Goal: Information Seeking & Learning: Learn about a topic

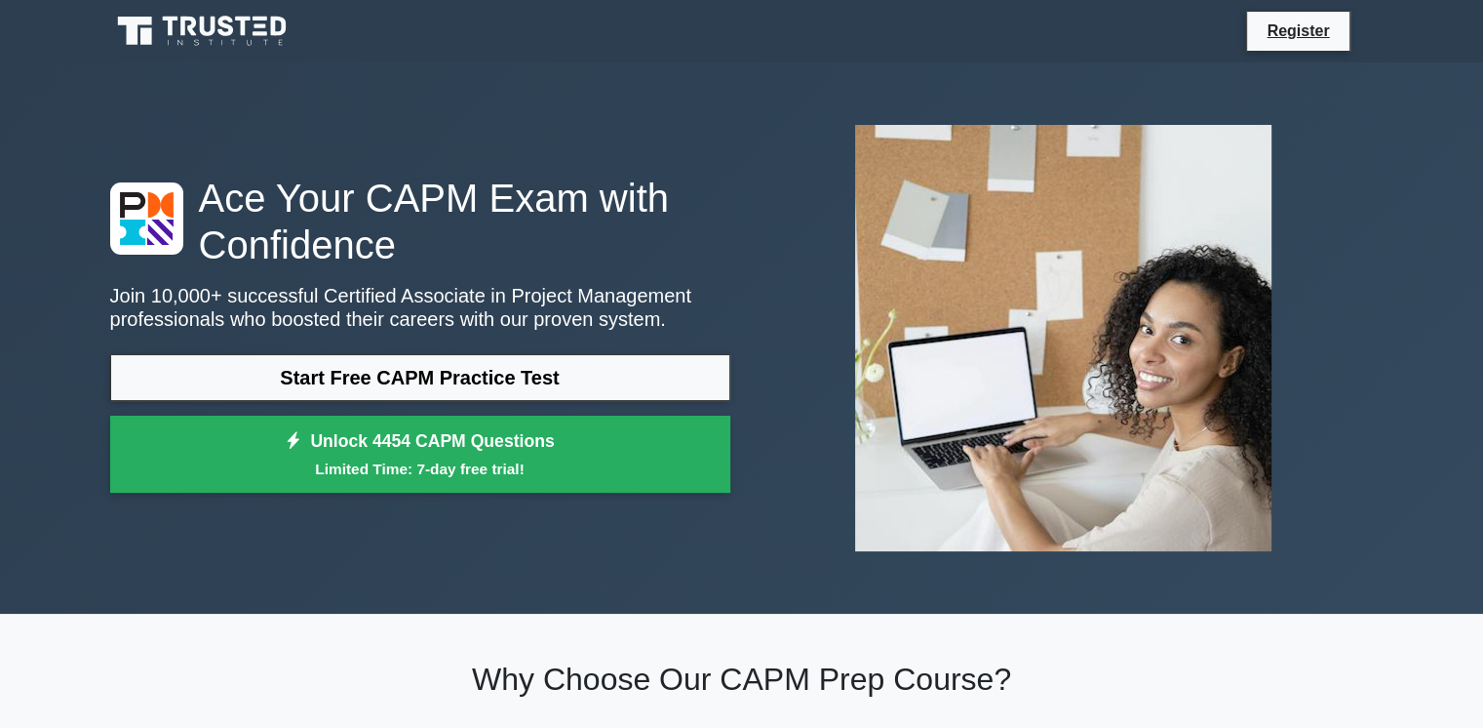
scroll to position [636, 0]
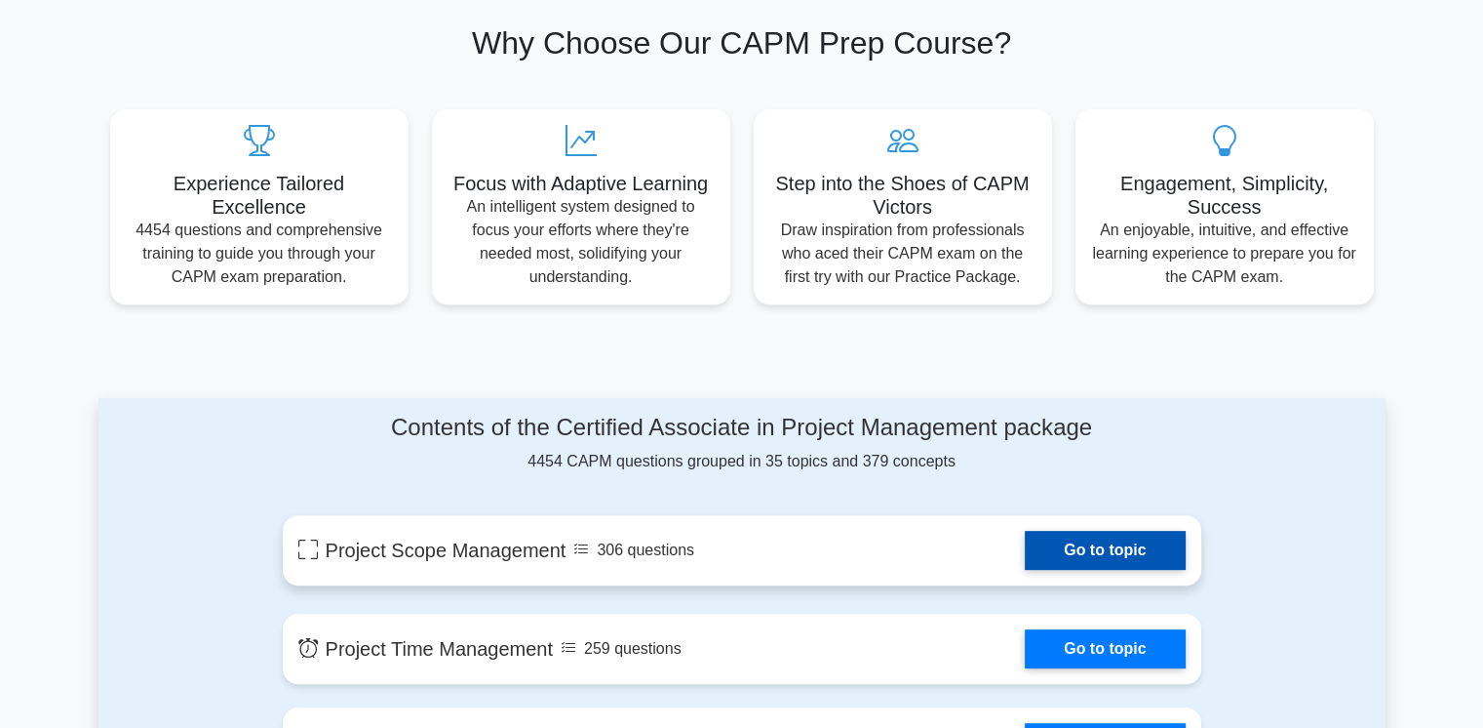
click at [1079, 552] on link "Go to topic" at bounding box center [1105, 550] width 160 height 39
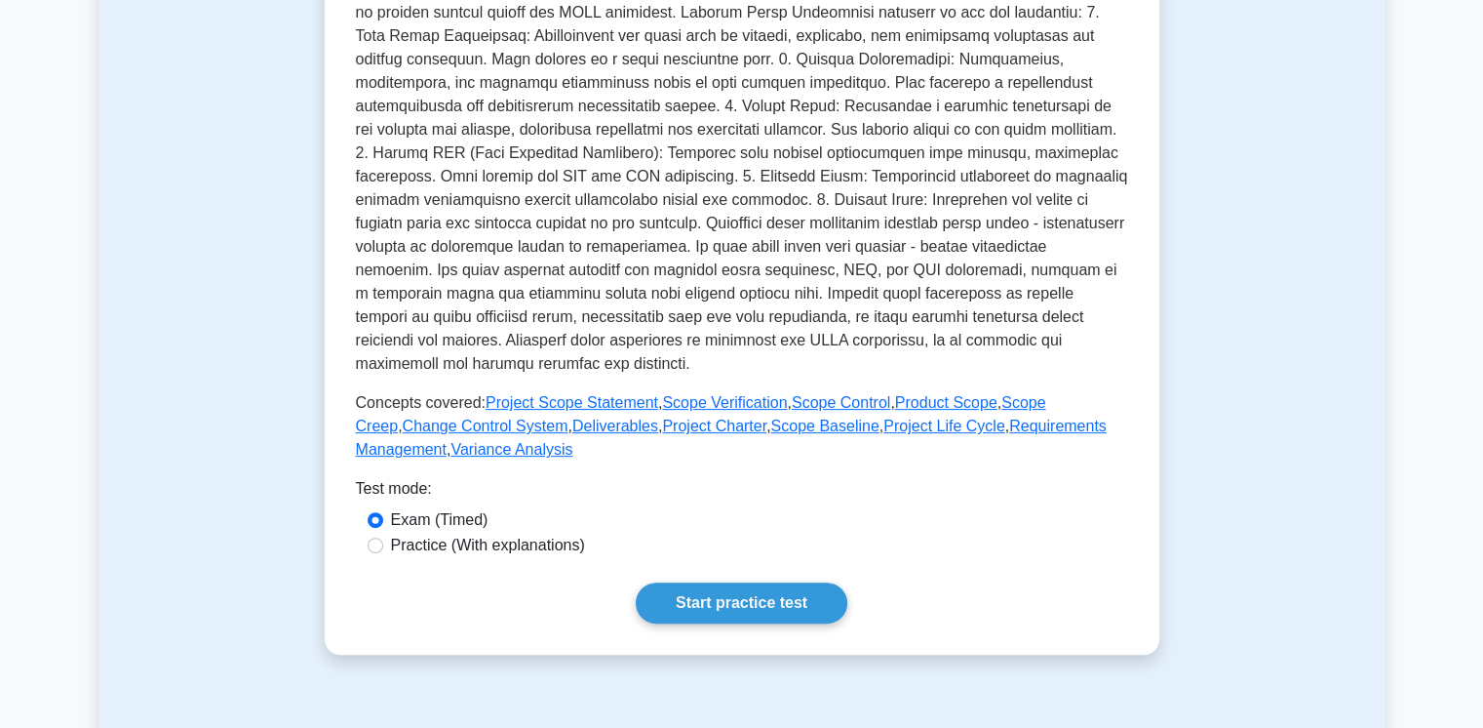
scroll to position [589, 0]
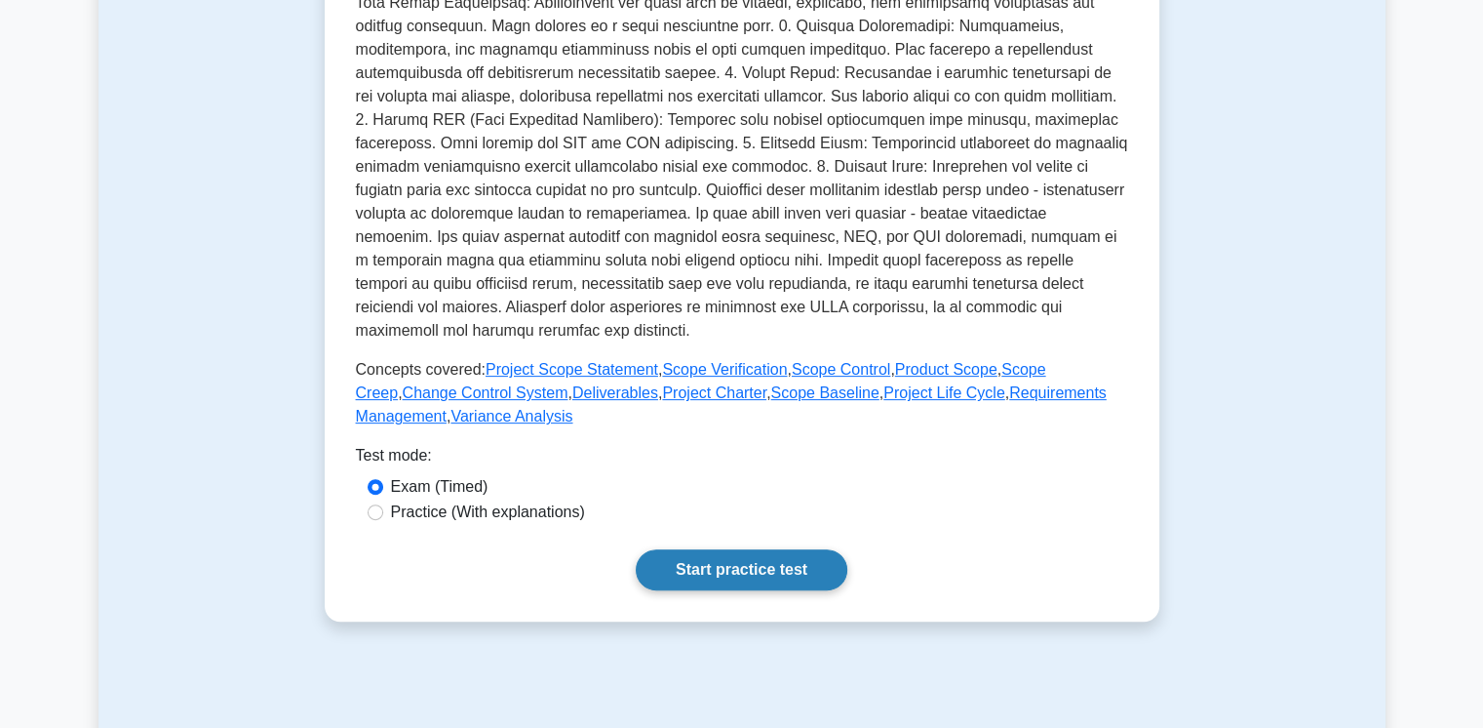
click at [726, 568] on link "Start practice test" at bounding box center [742, 569] width 212 height 41
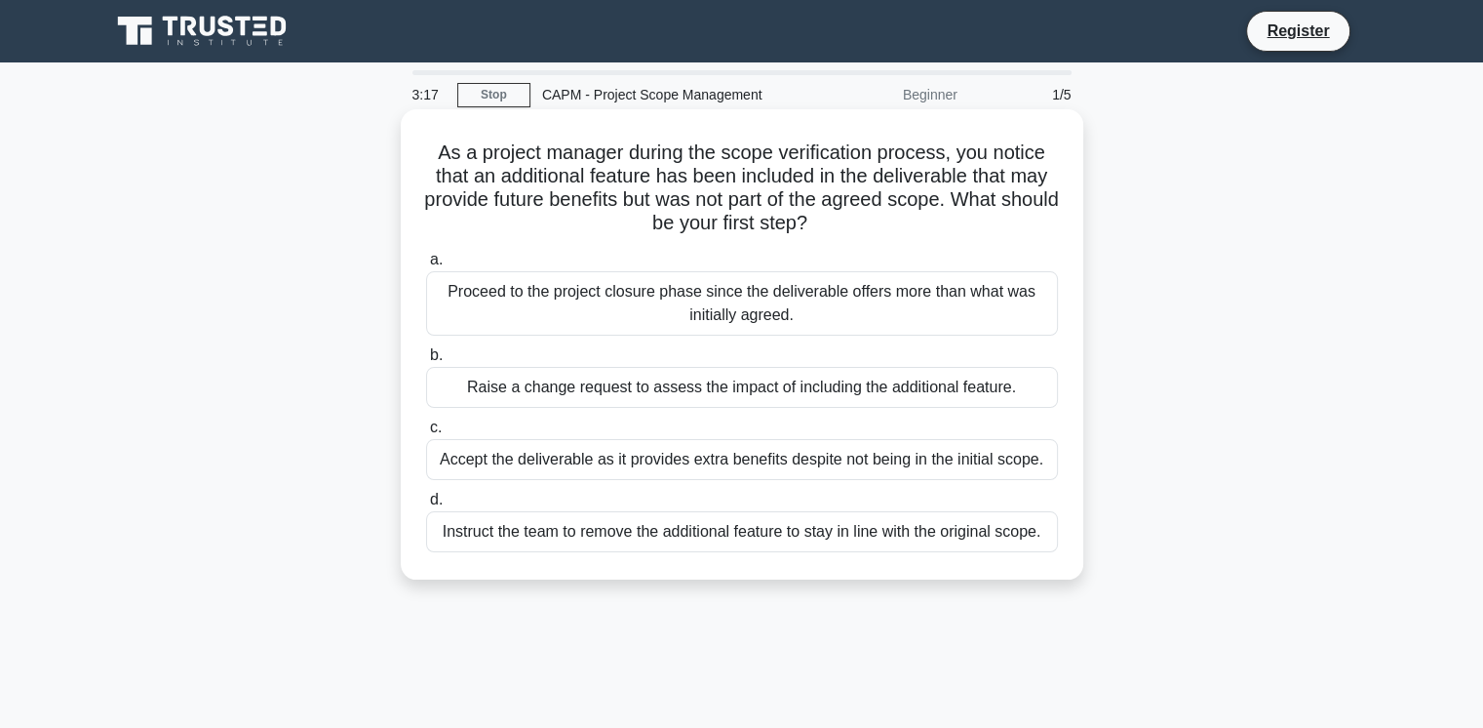
click at [627, 379] on div "Raise a change request to assess the impact of including the additional feature." at bounding box center [742, 387] width 632 height 41
click at [426, 362] on input "b. Raise a change request to assess the impact of including the additional feat…" at bounding box center [426, 355] width 0 height 13
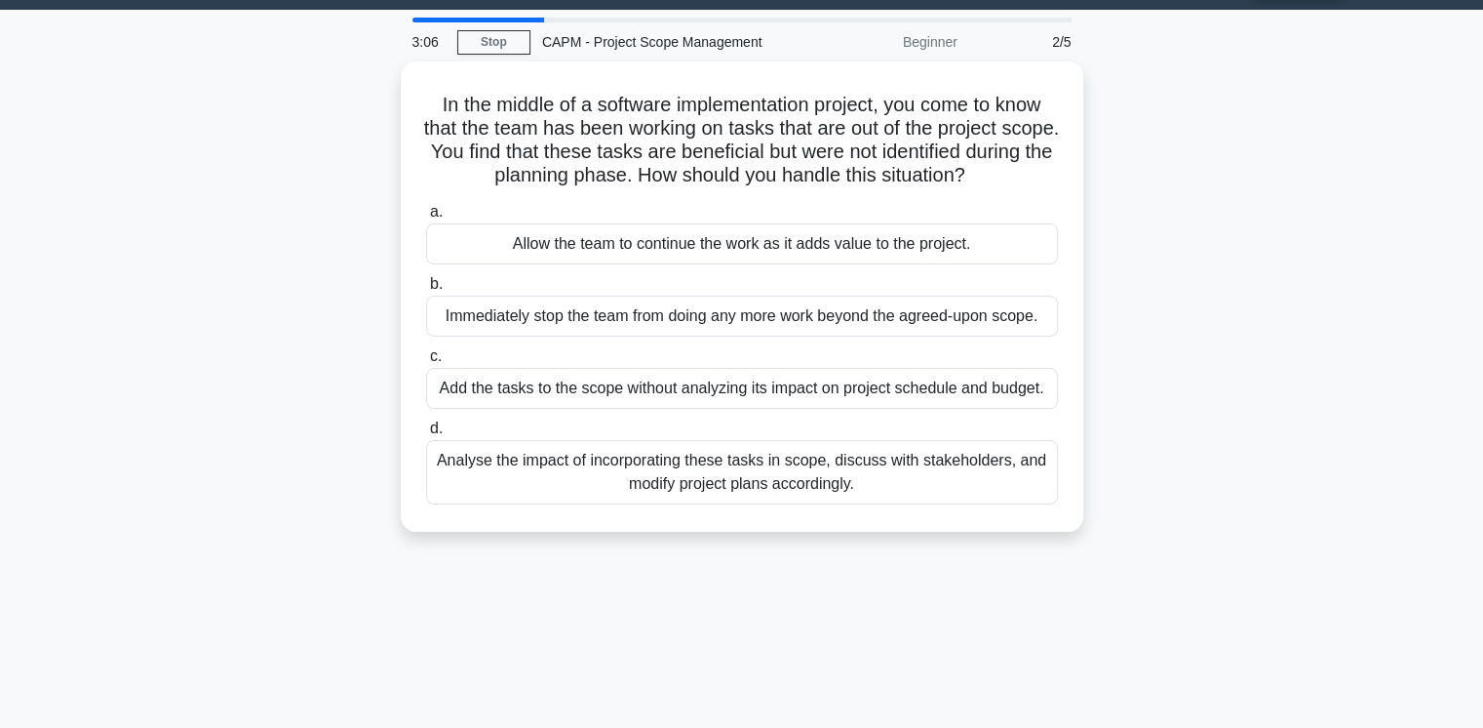
scroll to position [20, 0]
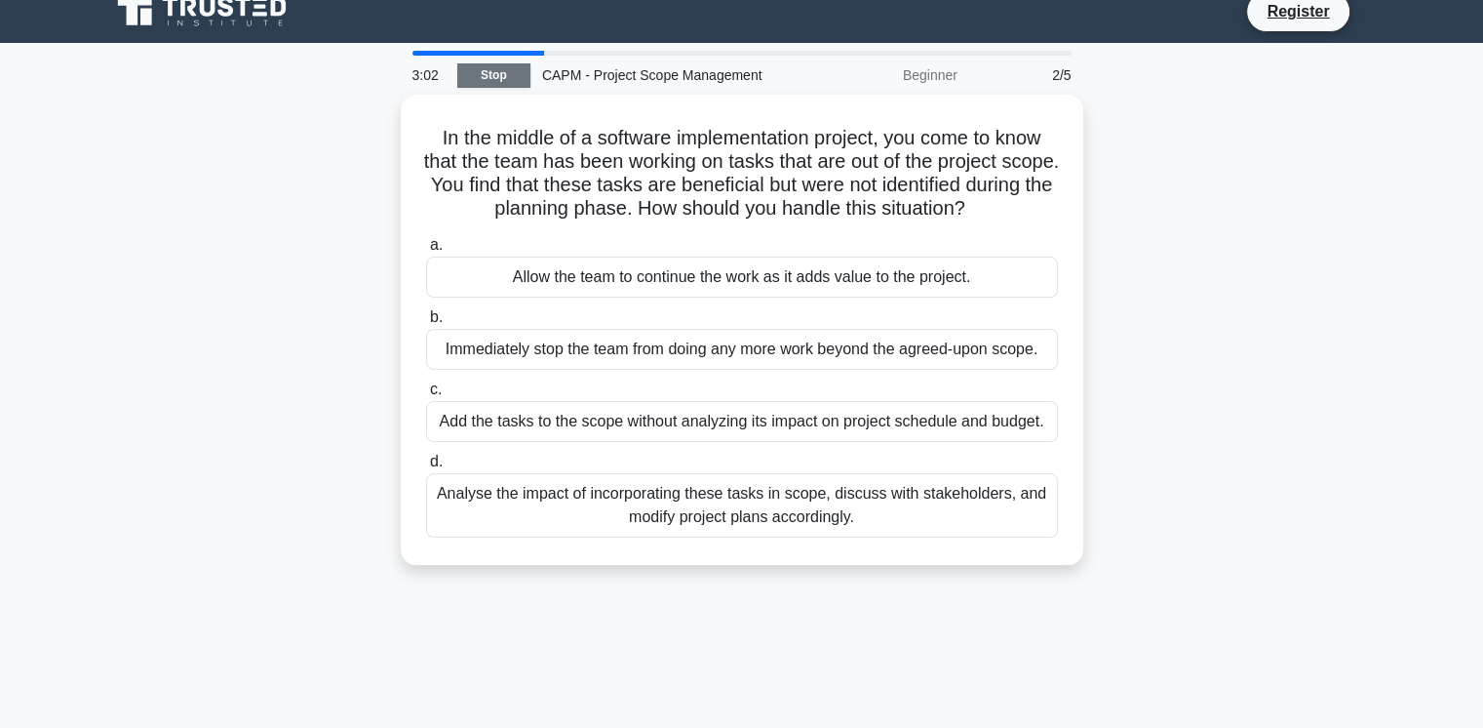
click at [491, 75] on link "Stop" at bounding box center [493, 75] width 73 height 24
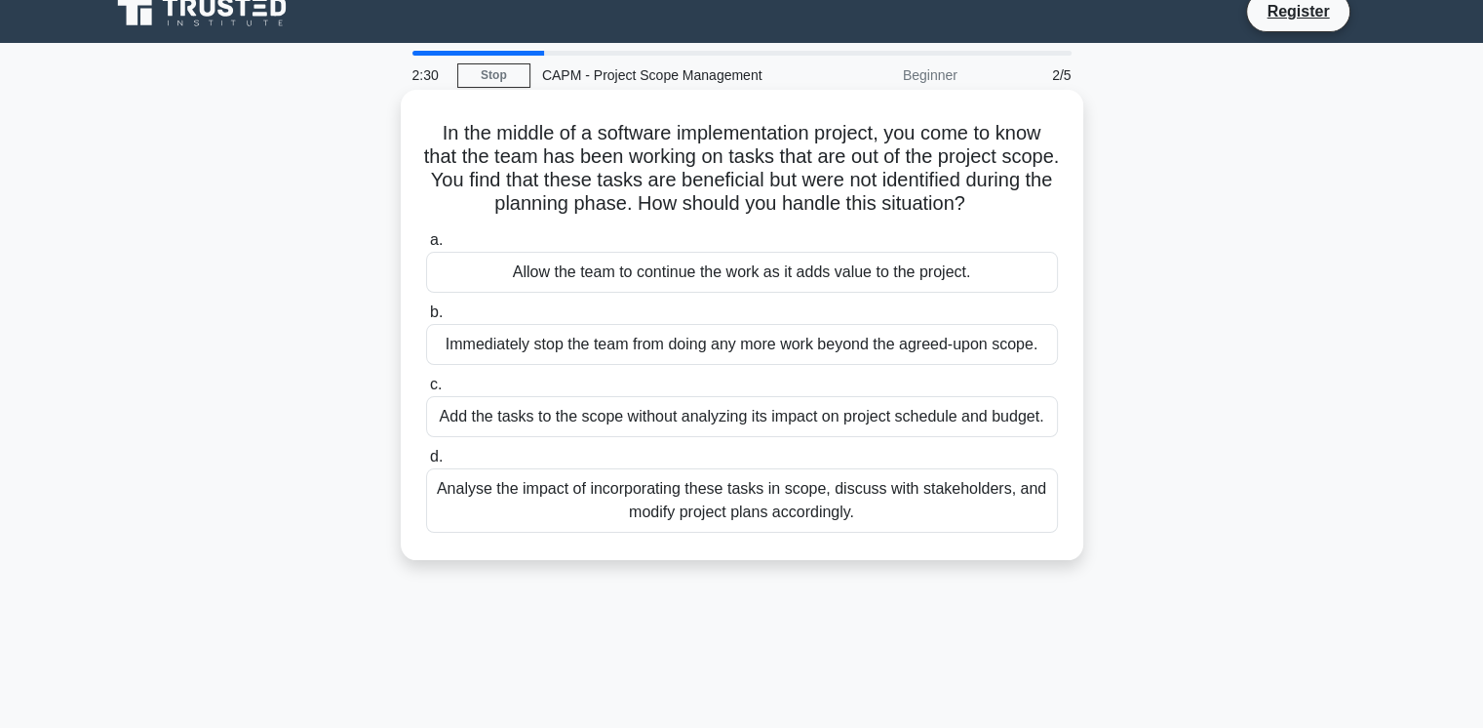
click at [598, 482] on div "Analyse the impact of incorporating these tasks in scope, discuss with stakehol…" at bounding box center [742, 500] width 632 height 64
click at [426, 463] on input "d. Analyse the impact of incorporating these tasks in scope, discuss with stake…" at bounding box center [426, 457] width 0 height 13
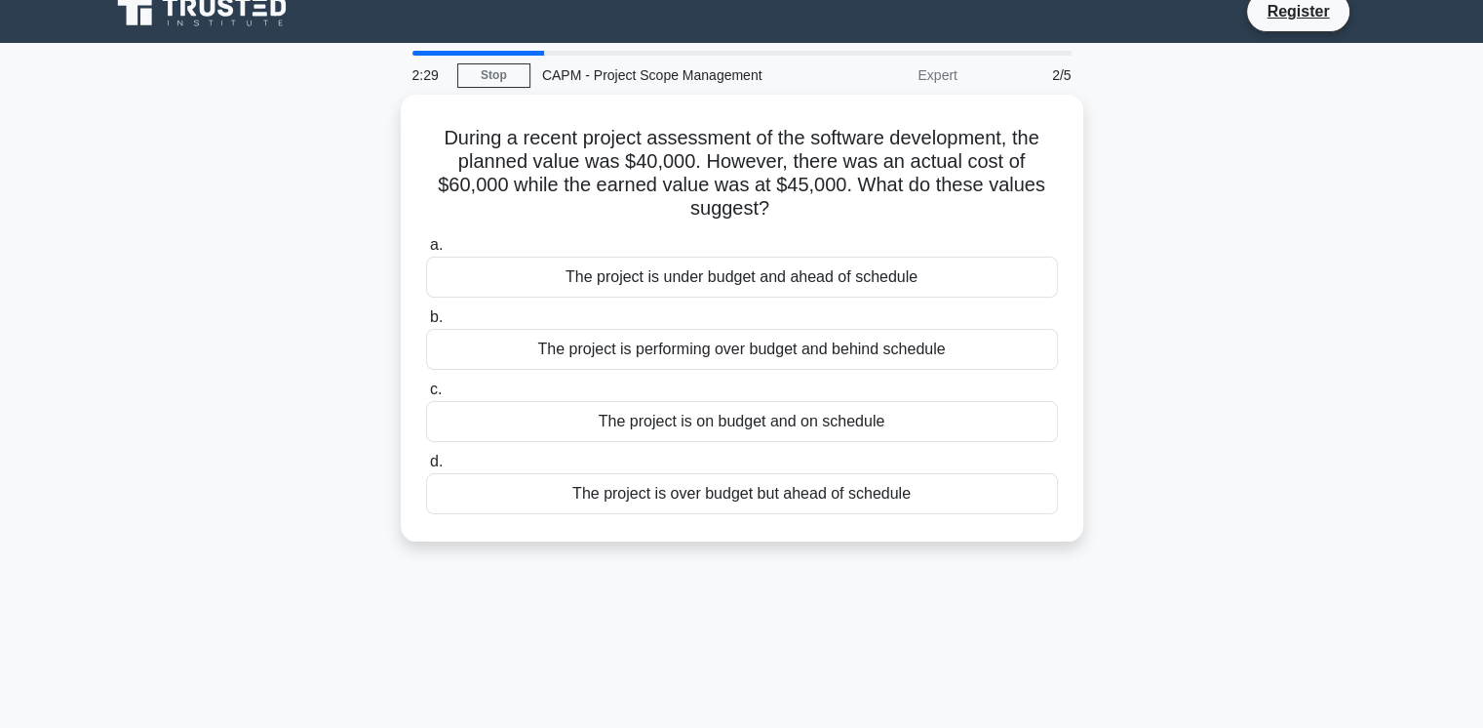
scroll to position [0, 0]
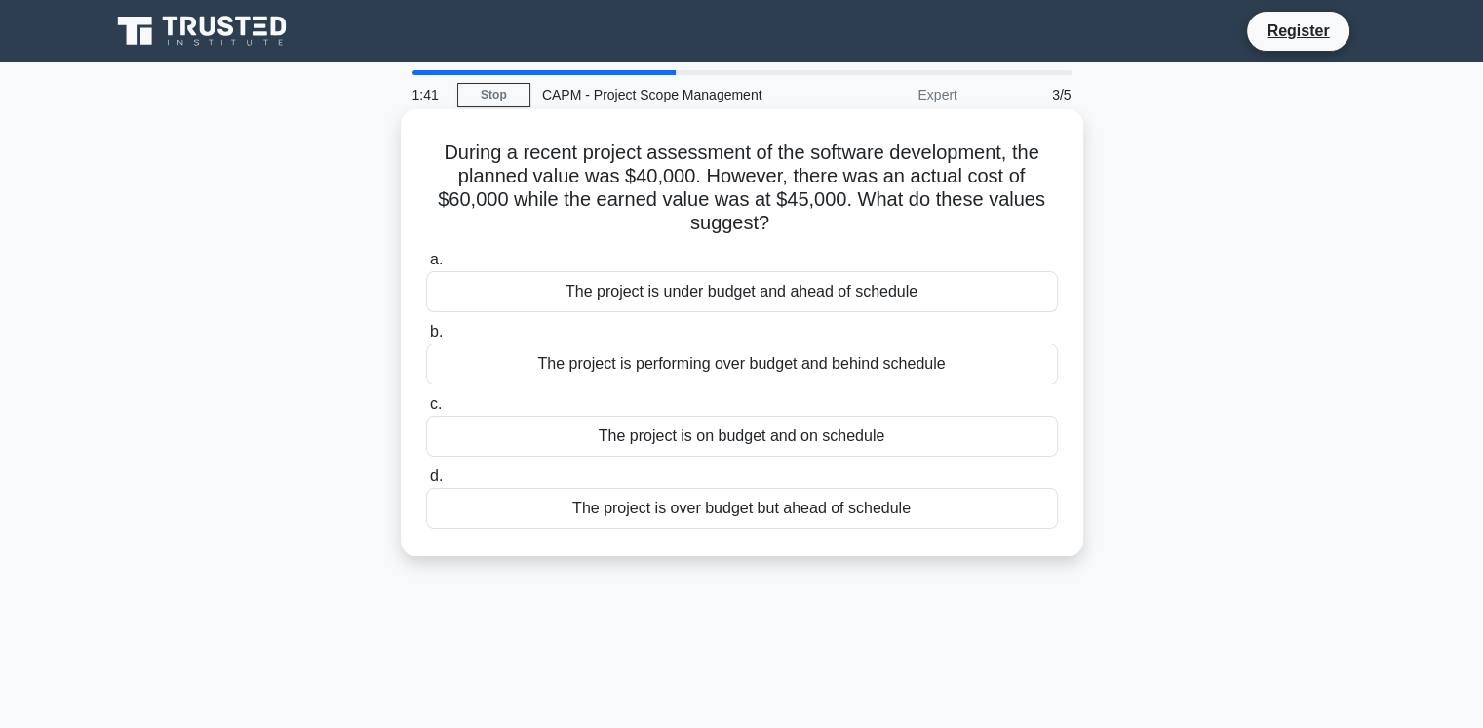
click at [632, 373] on div "The project is performing over budget and behind schedule" at bounding box center [742, 363] width 632 height 41
click at [426, 338] on input "b. The project is performing over budget and behind schedule" at bounding box center [426, 332] width 0 height 13
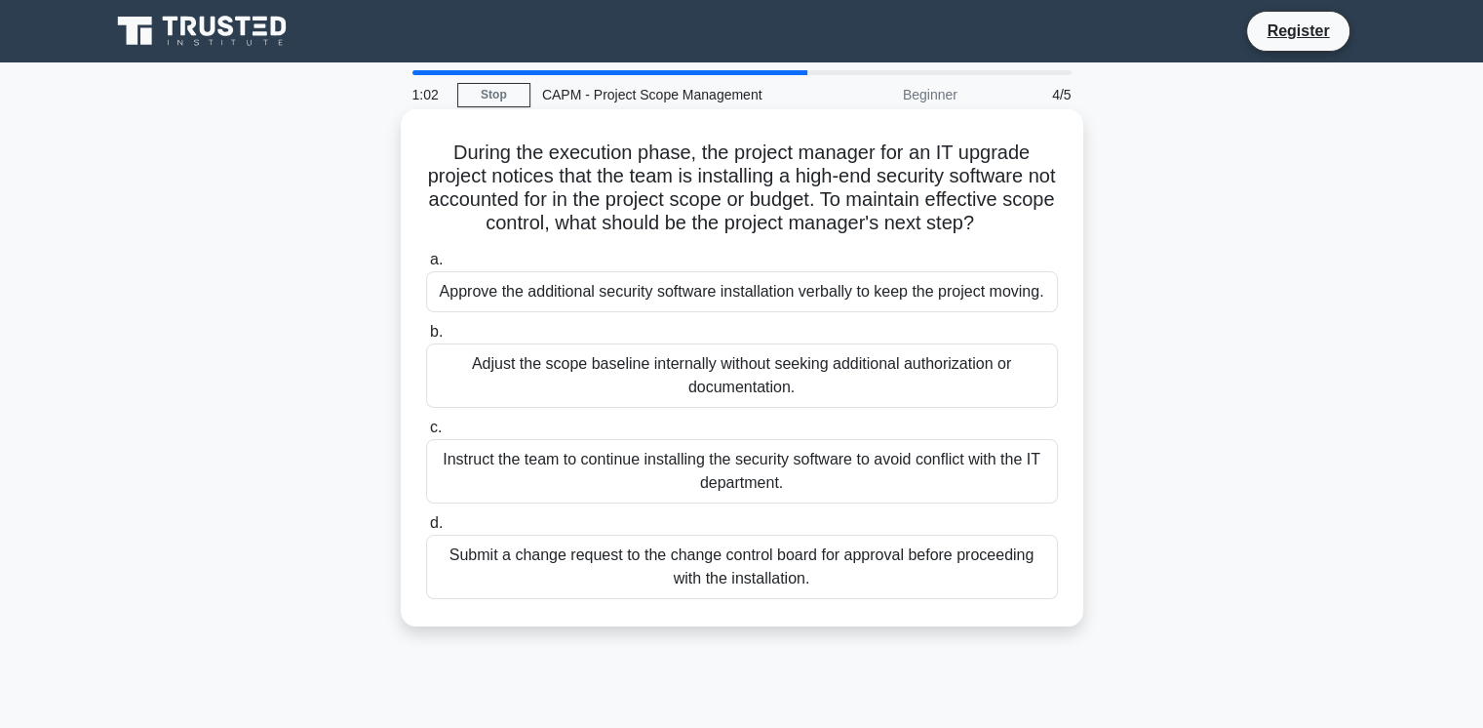
click at [663, 567] on div "Submit a change request to the change control board for approval before proceed…" at bounding box center [742, 566] width 632 height 64
click at [426, 530] on input "d. Submit a change request to the change control board for approval before proc…" at bounding box center [426, 523] width 0 height 13
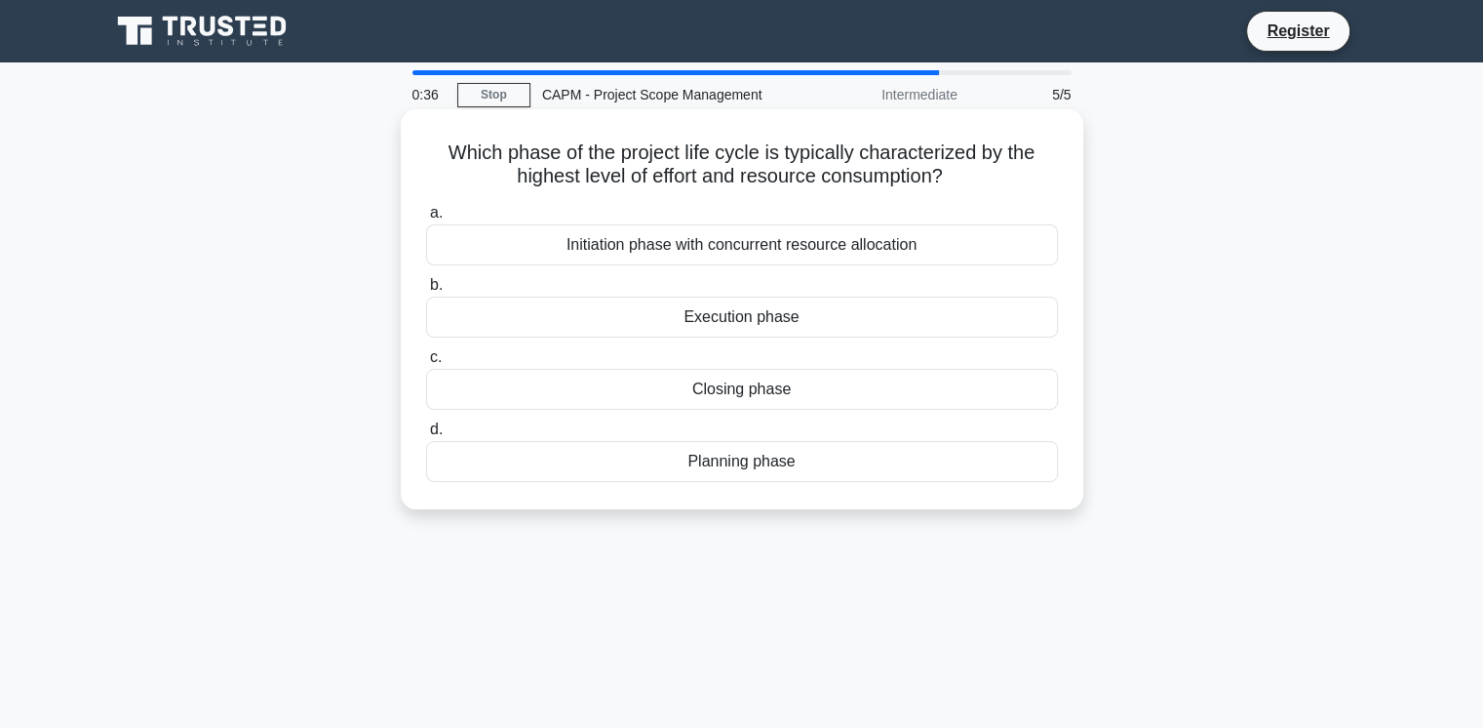
click at [777, 331] on div "Execution phase" at bounding box center [742, 316] width 632 height 41
click at [426, 292] on input "b. Execution phase" at bounding box center [426, 285] width 0 height 13
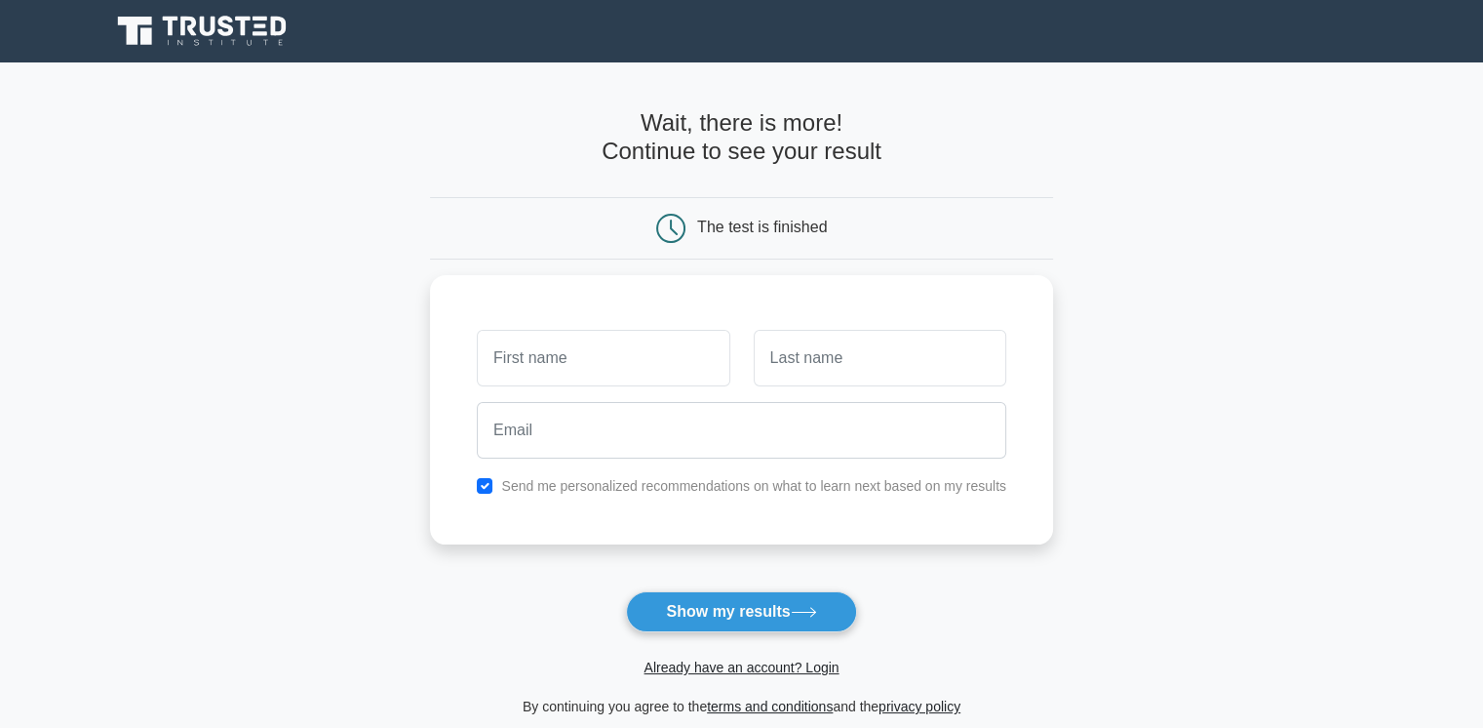
scroll to position [252, 0]
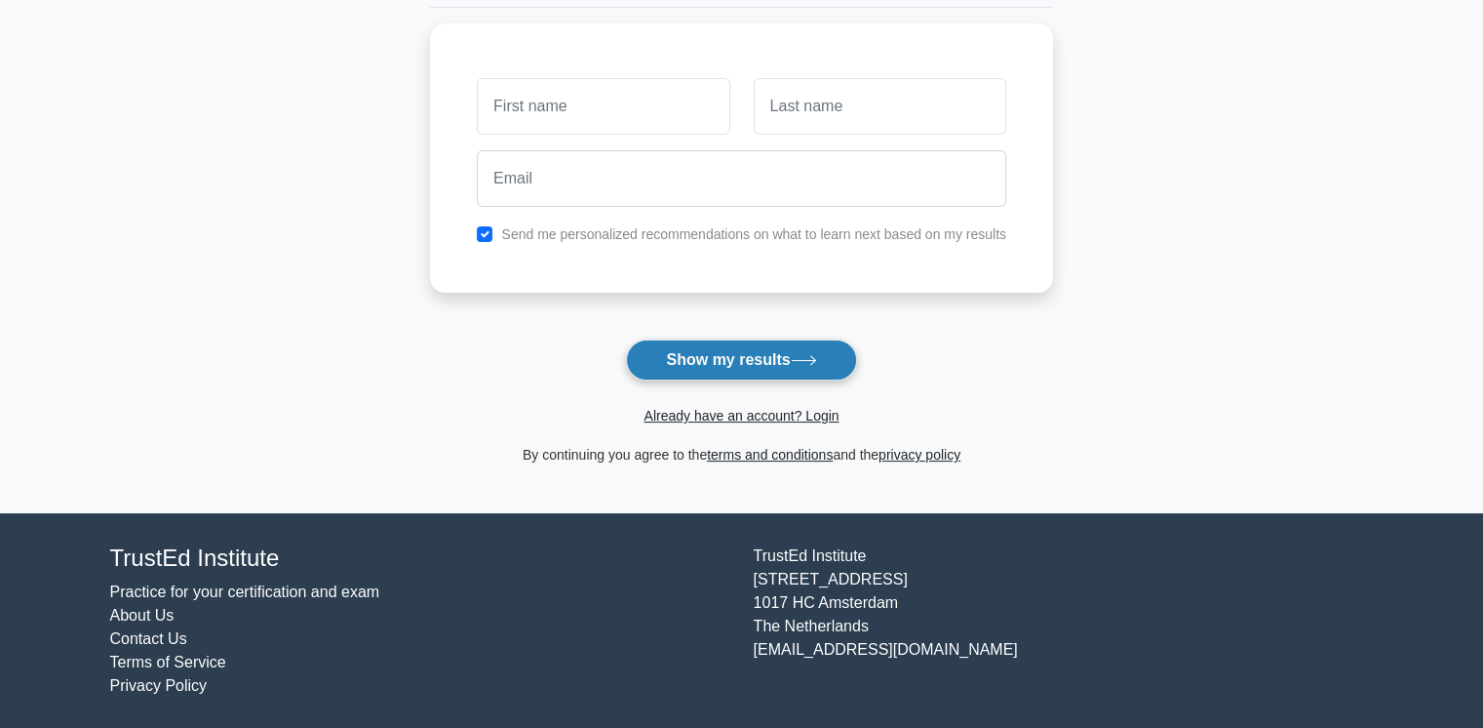
click at [723, 351] on button "Show my results" at bounding box center [741, 359] width 230 height 41
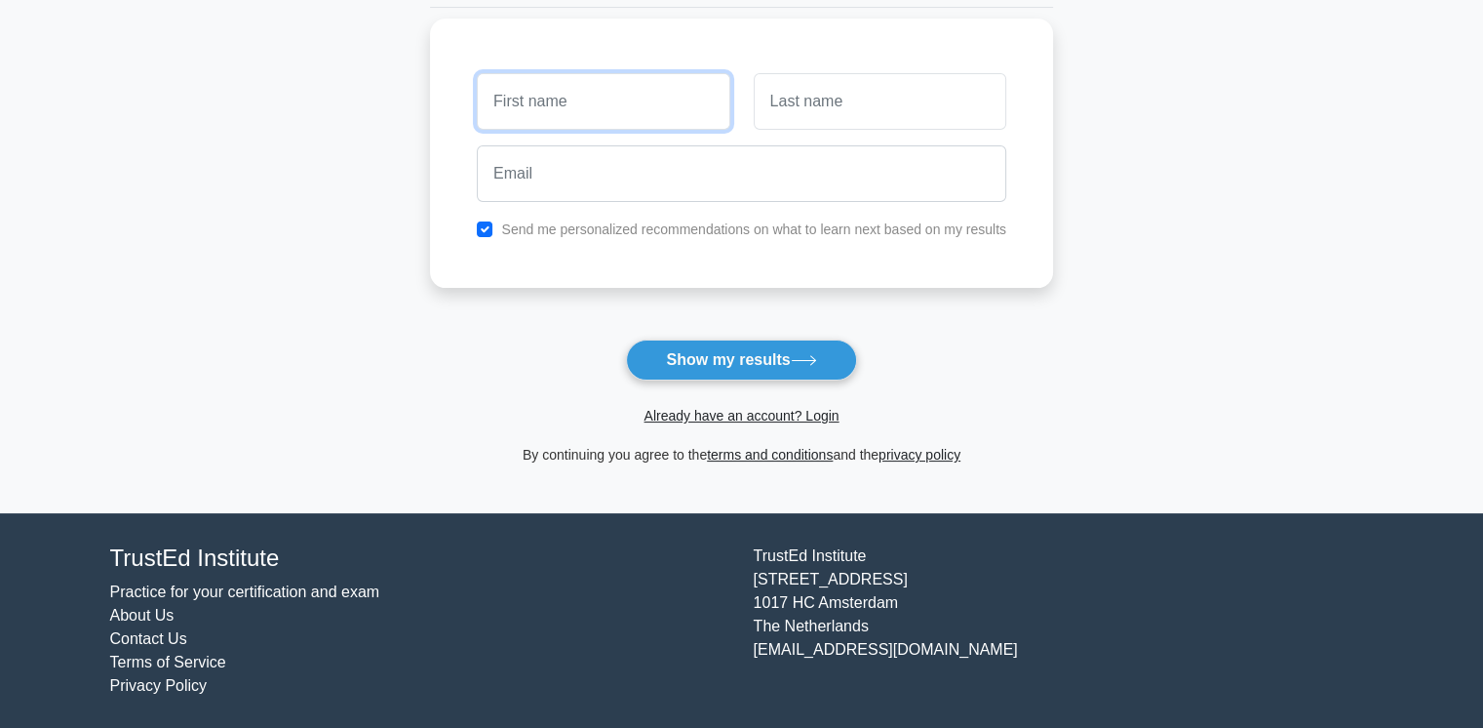
click at [501, 102] on input "text" at bounding box center [603, 101] width 253 height 57
type input "mihidum"
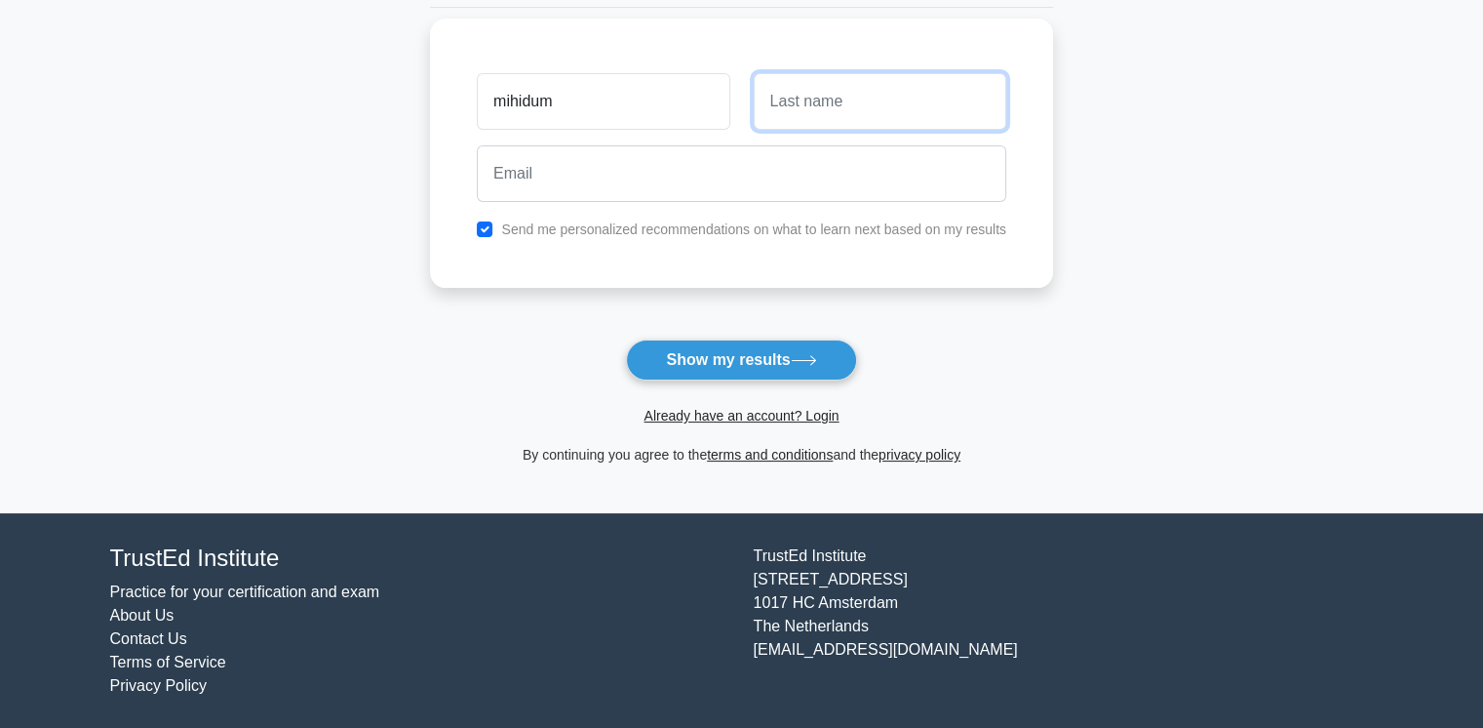
click at [772, 112] on input "text" at bounding box center [880, 101] width 253 height 57
type input "wasana"
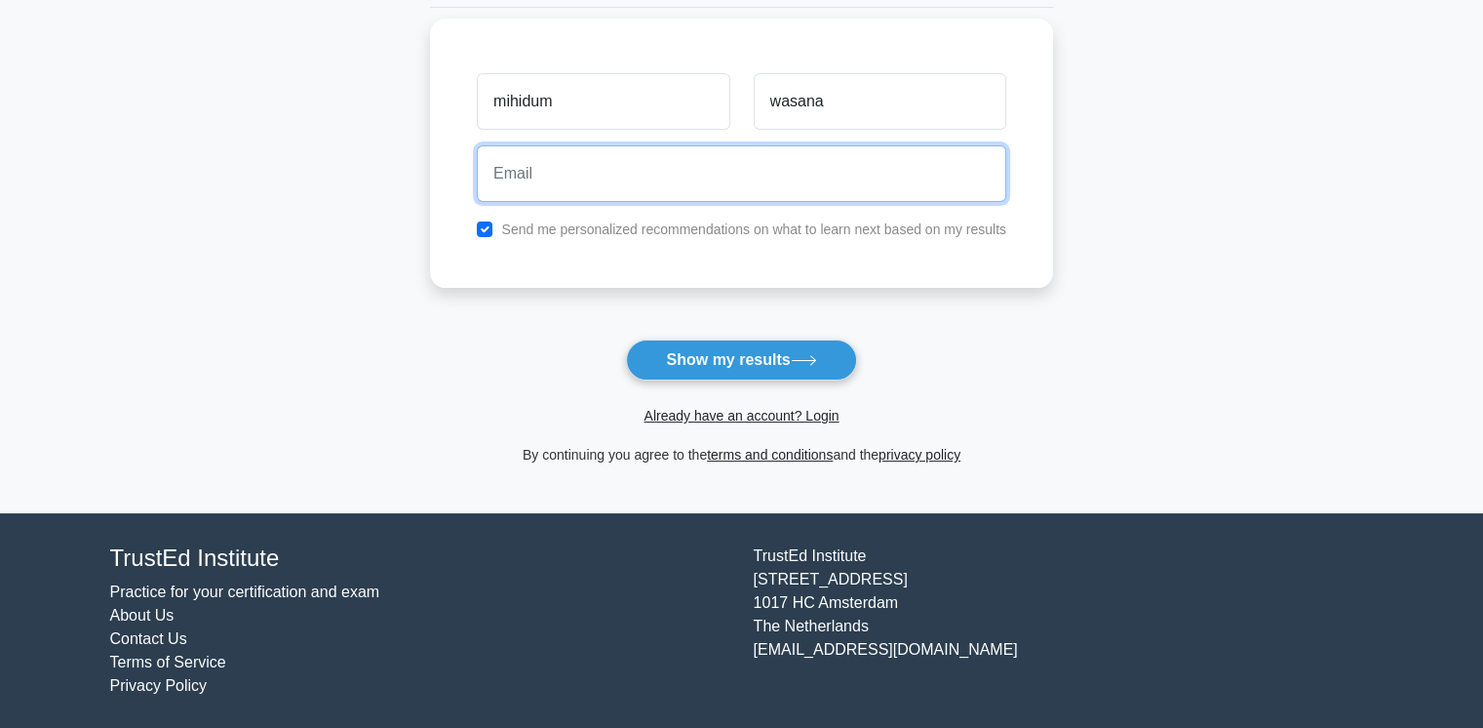
click at [527, 180] on input "email" at bounding box center [742, 173] width 530 height 57
type input "[EMAIL_ADDRESS][DOMAIN_NAME]"
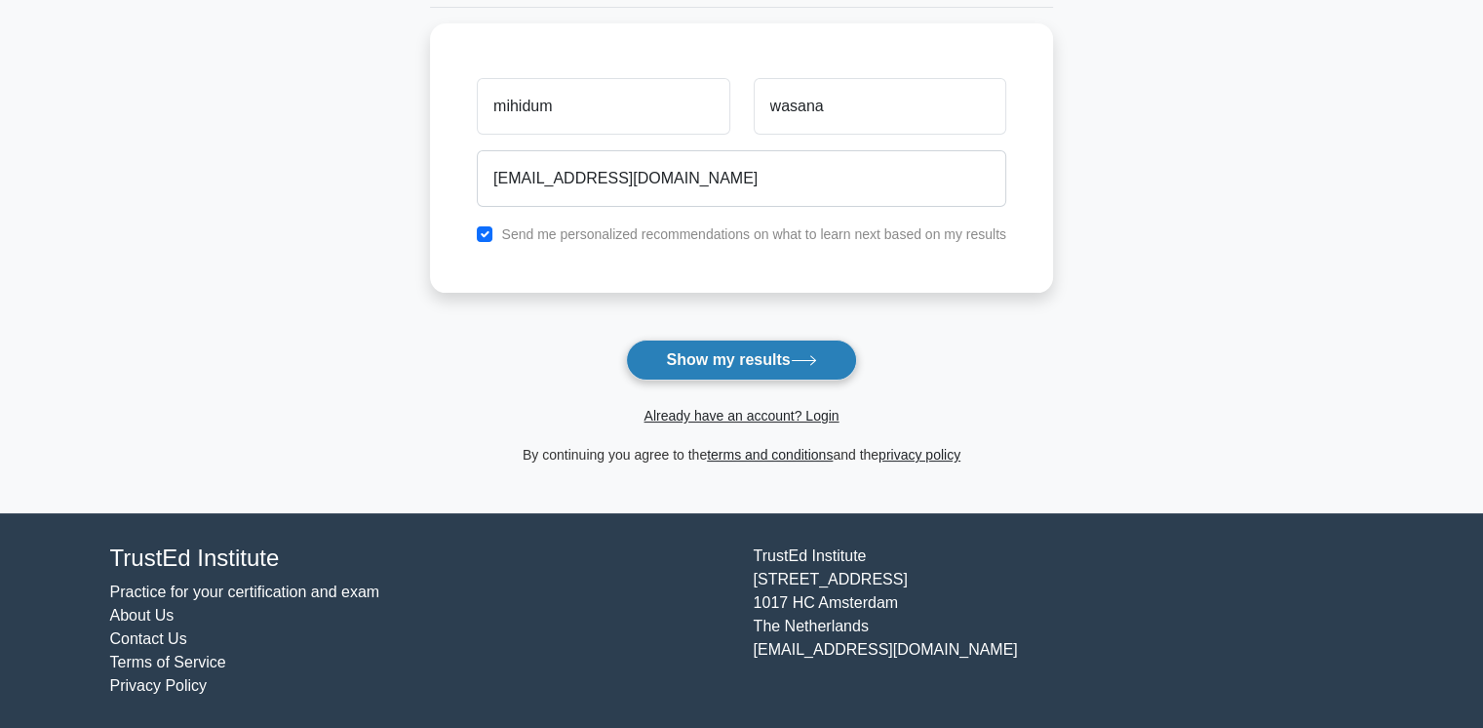
click at [708, 360] on button "Show my results" at bounding box center [741, 359] width 230 height 41
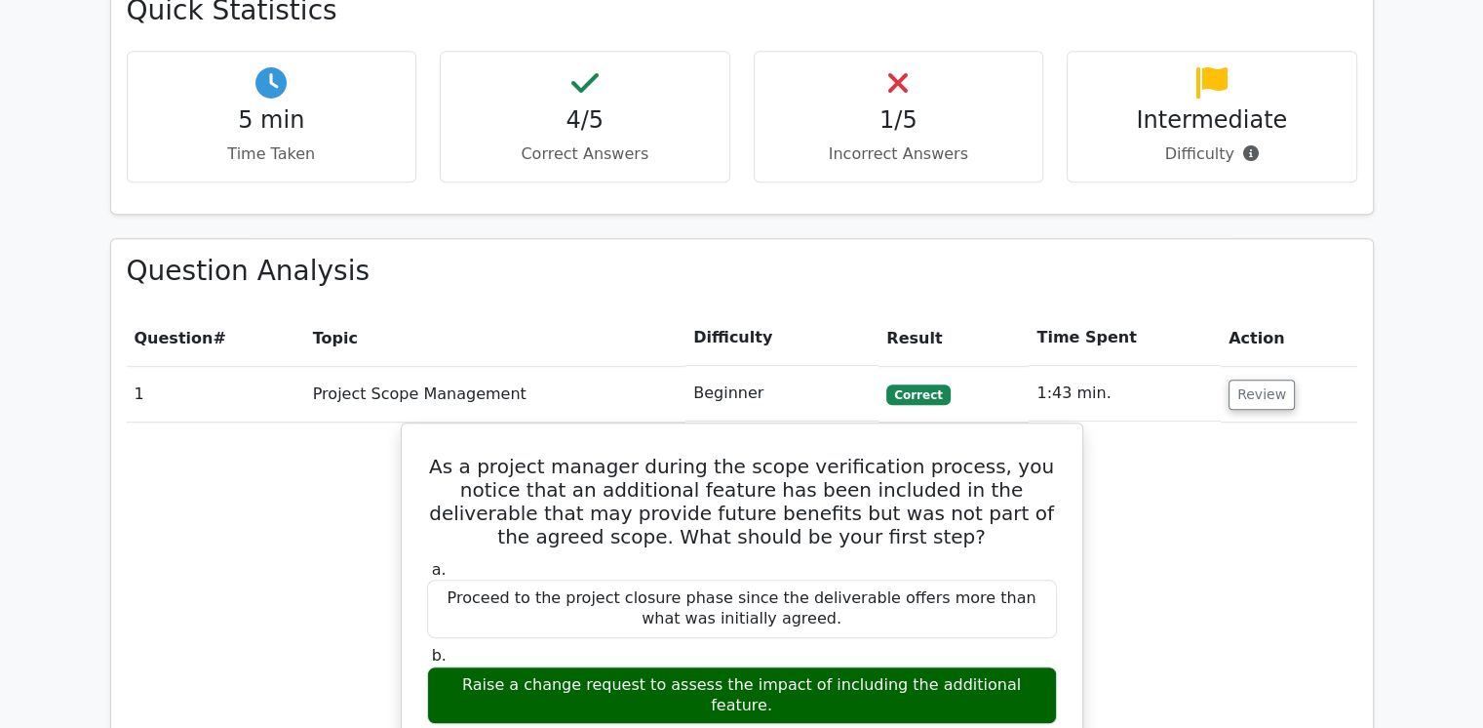
scroll to position [1185, 0]
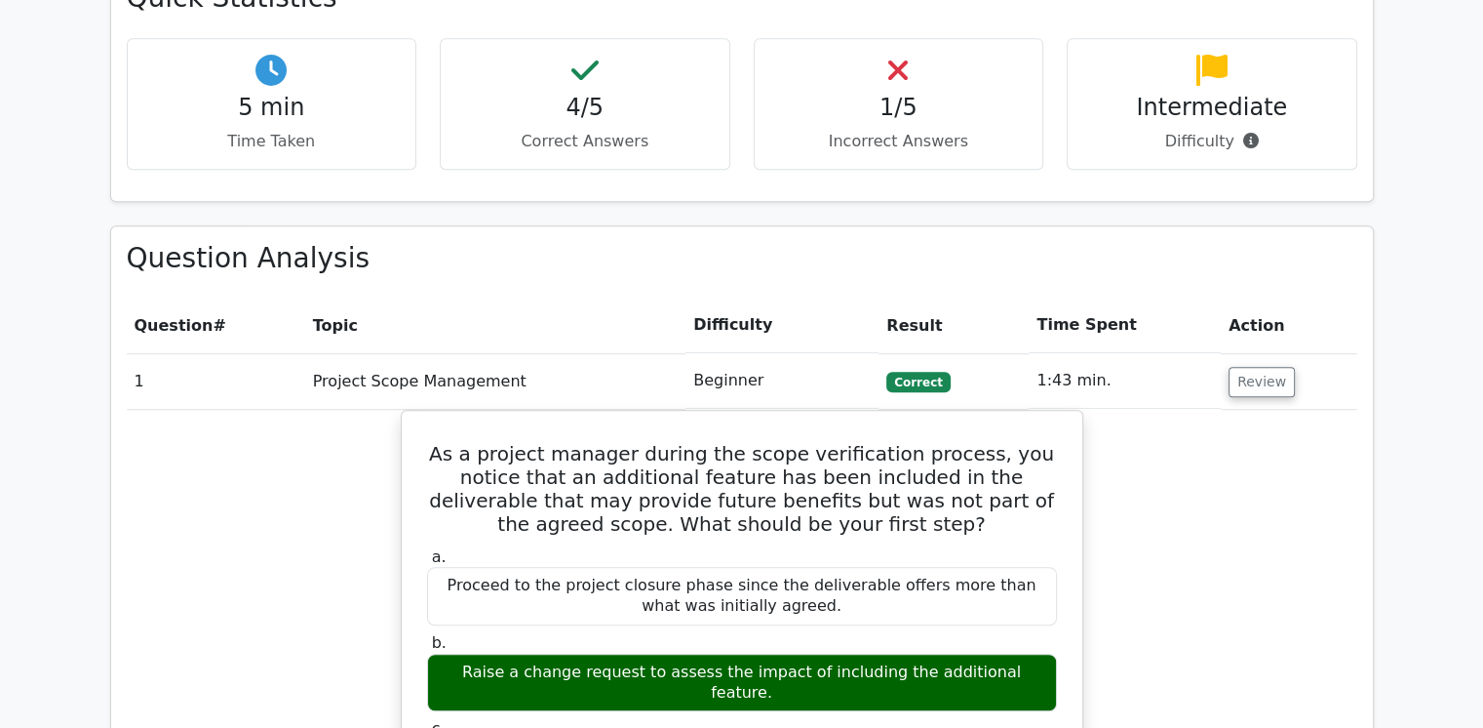
drag, startPoint x: 1482, startPoint y: 329, endPoint x: 1497, endPoint y: 406, distance: 78.4
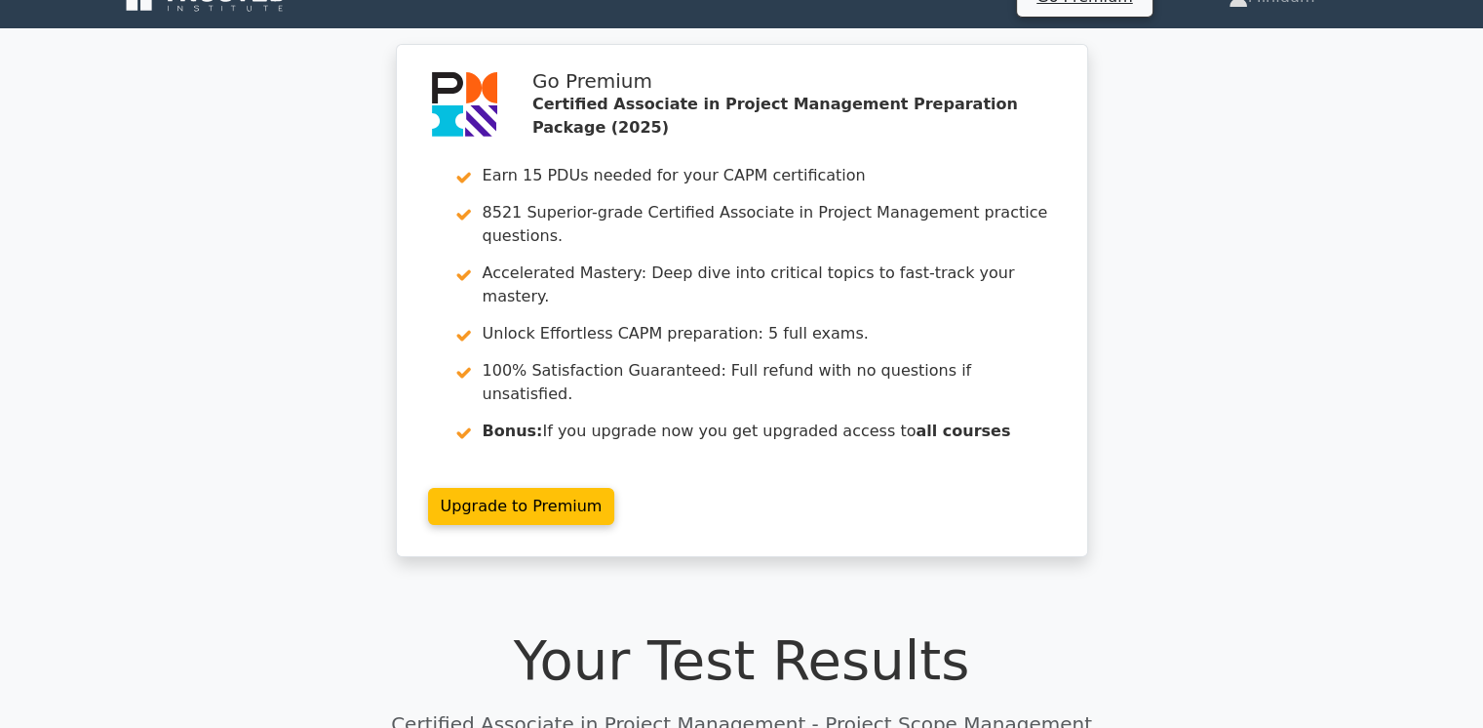
scroll to position [0, 0]
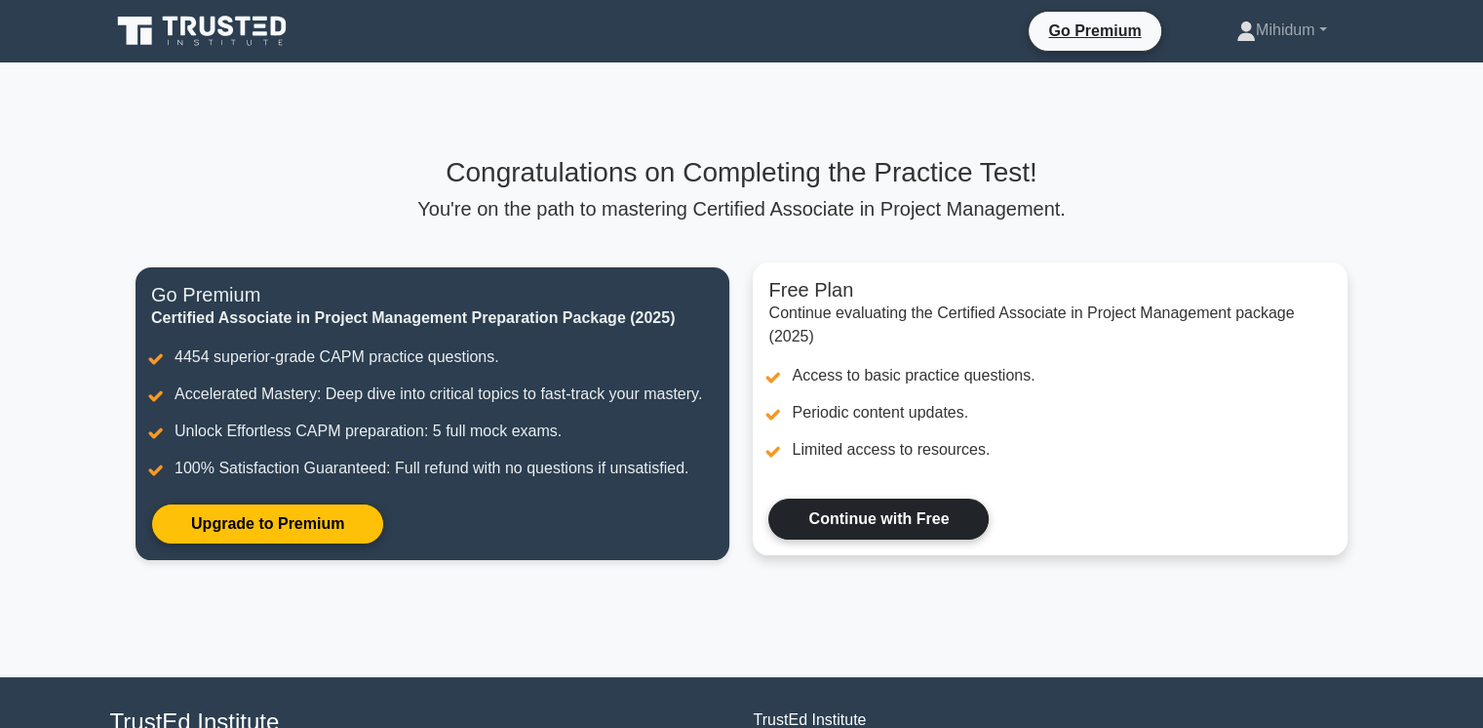
click at [839, 511] on link "Continue with Free" at bounding box center [878, 518] width 220 height 41
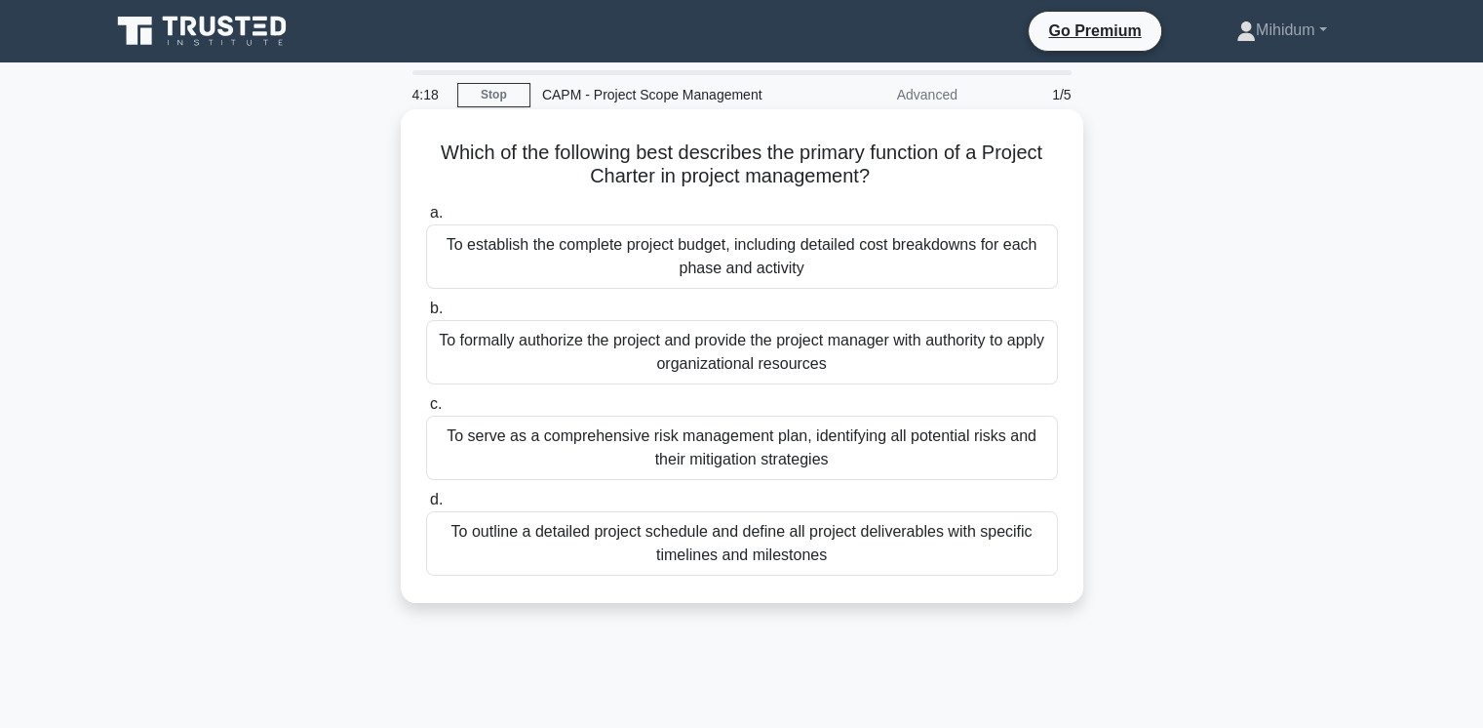
click at [765, 534] on div "To outline a detailed project schedule and define all project deliverables with…" at bounding box center [742, 543] width 632 height 64
click at [426, 506] on input "d. To outline a detailed project schedule and define all project deliverables w…" at bounding box center [426, 499] width 0 height 13
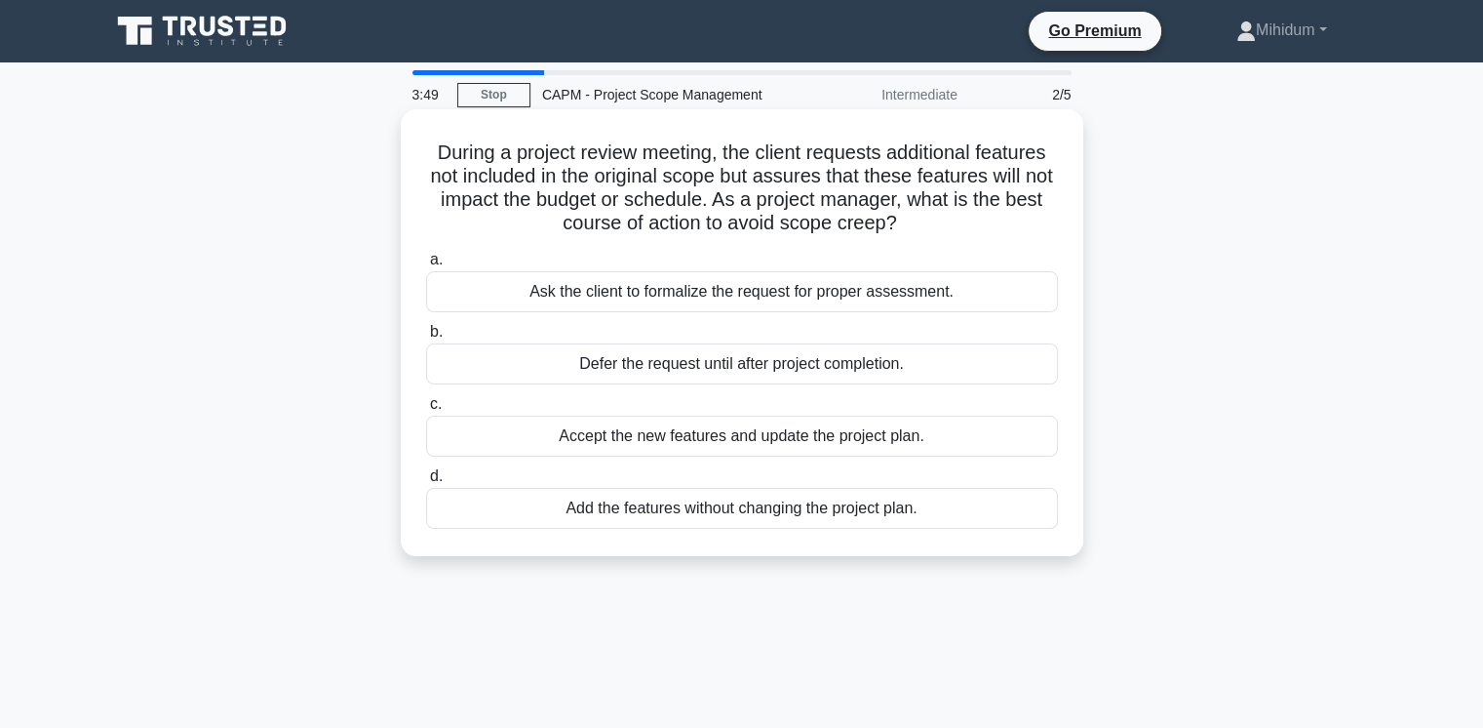
click at [725, 432] on div "Accept the new features and update the project plan." at bounding box center [742, 435] width 632 height 41
click at [426, 411] on input "c. Accept the new features and update the project plan." at bounding box center [426, 404] width 0 height 13
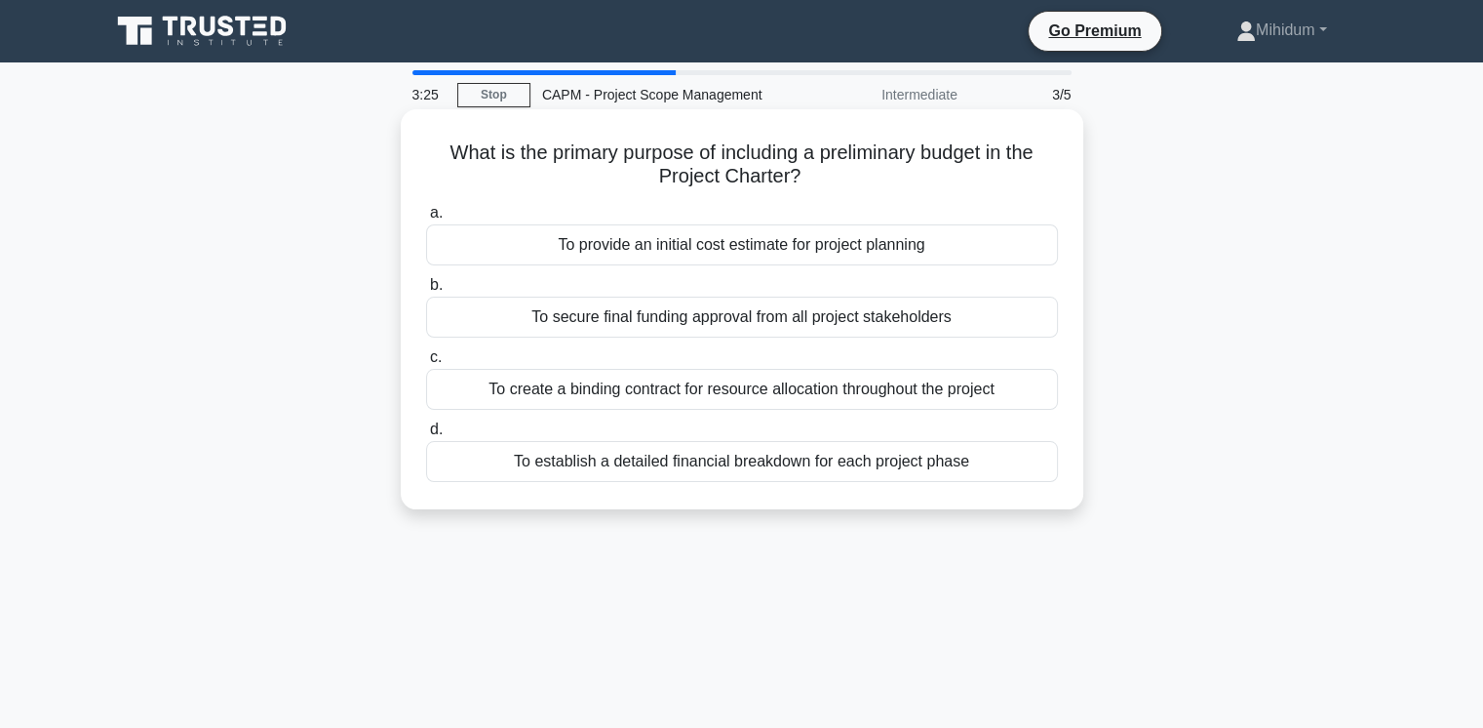
click at [725, 390] on div "To create a binding contract for resource allocation throughout the project" at bounding box center [742, 389] width 632 height 41
click at [426, 364] on input "c. To create a binding contract for resource allocation throughout the project" at bounding box center [426, 357] width 0 height 13
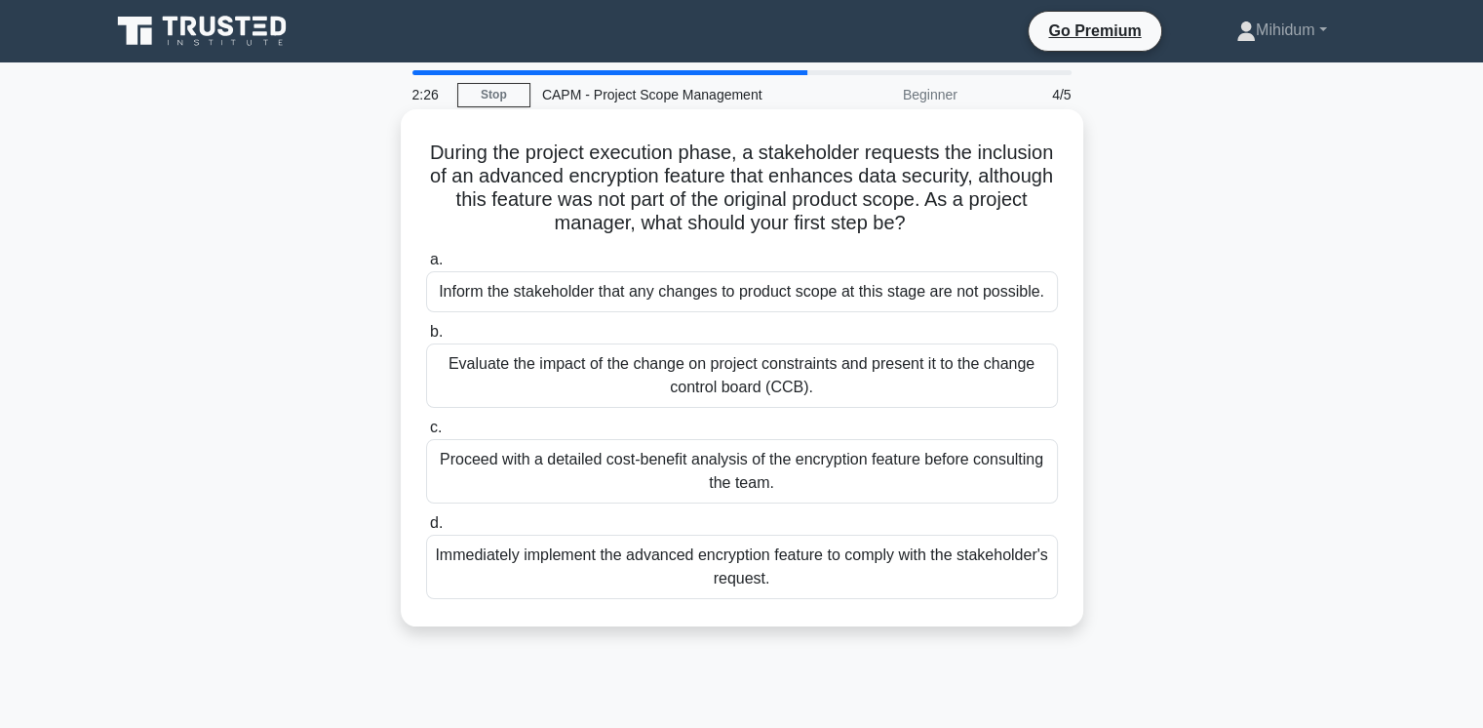
click at [719, 469] on div "Proceed with a detailed cost-benefit analysis of the encryption feature before …" at bounding box center [742, 471] width 632 height 64
click at [426, 434] on input "c. Proceed with a detailed cost-benefit analysis of the encryption feature befo…" at bounding box center [426, 427] width 0 height 13
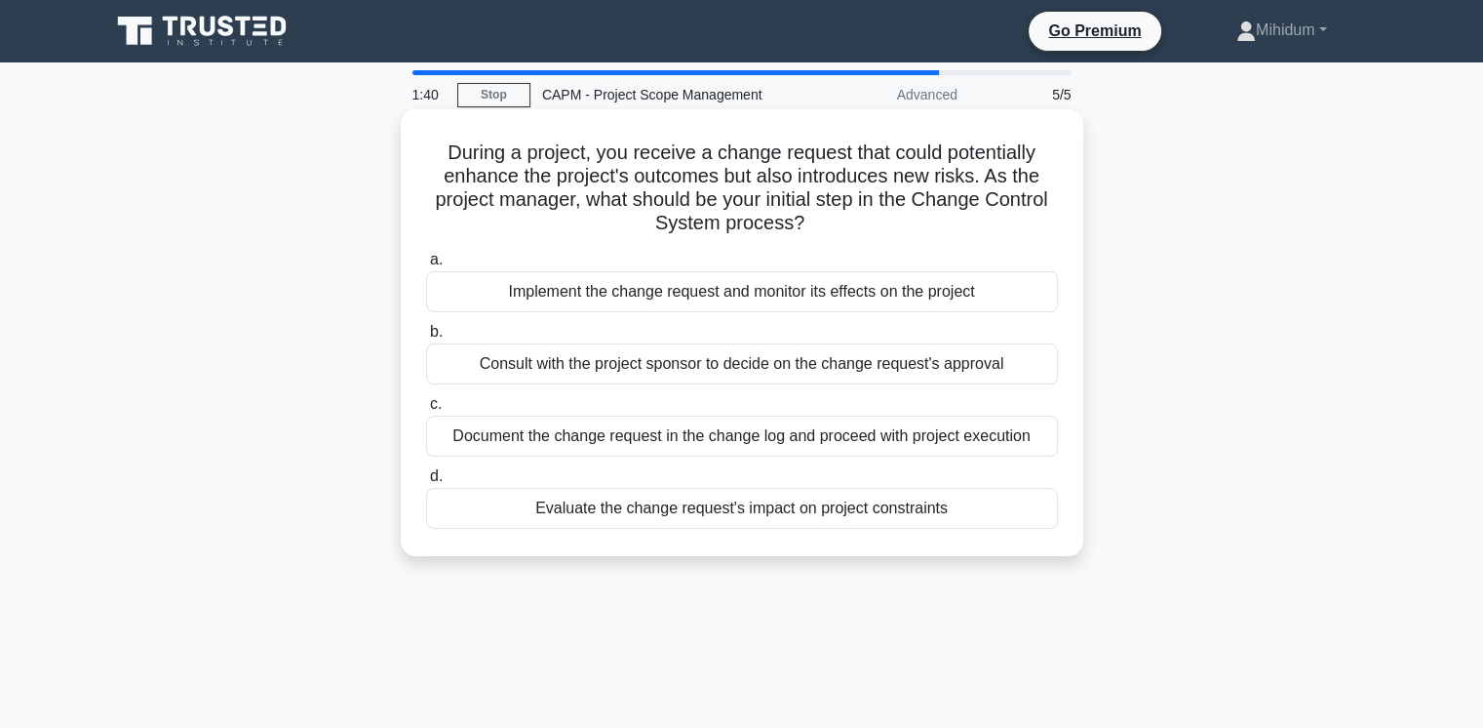
click at [702, 506] on div "Evaluate the change request's impact on project constraints" at bounding box center [742, 508] width 632 height 41
click at [426, 483] on input "d. Evaluate the change request's impact on project constraints" at bounding box center [426, 476] width 0 height 13
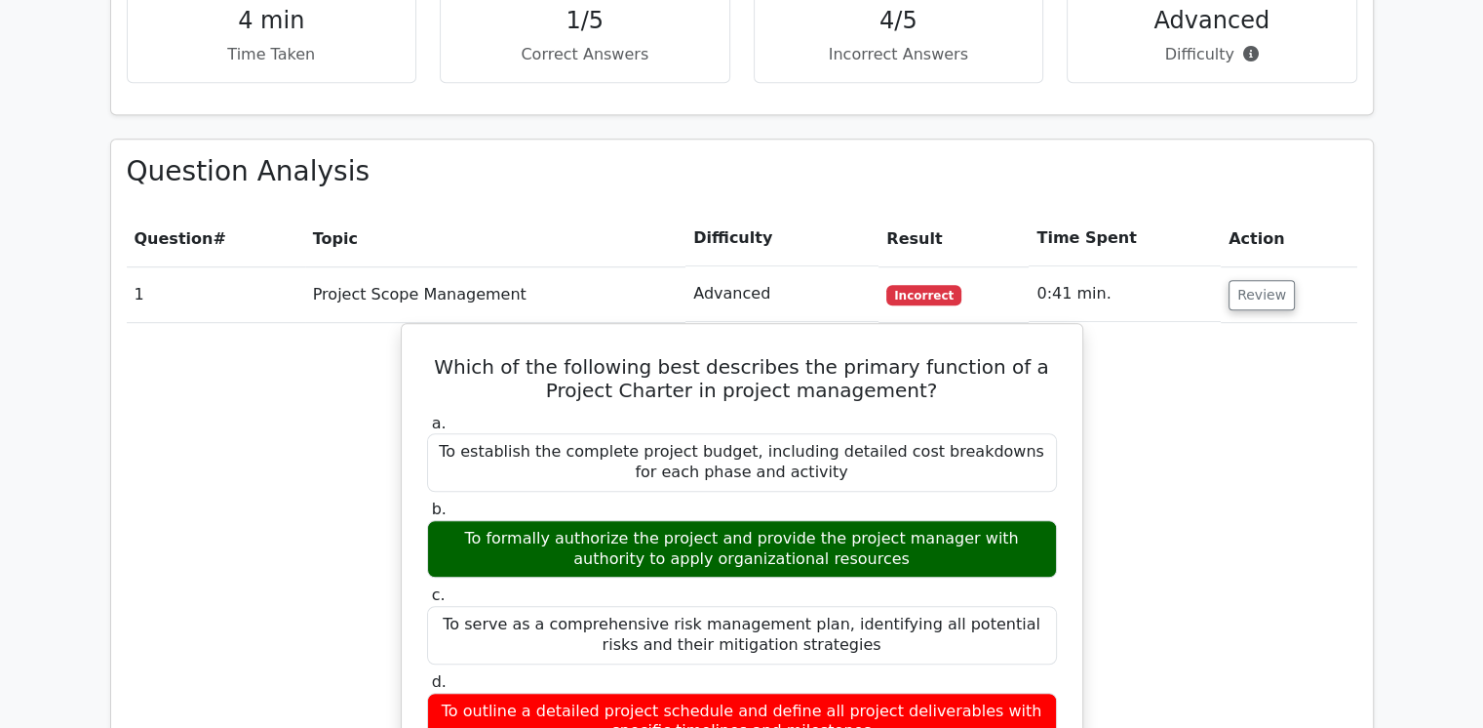
scroll to position [636, 0]
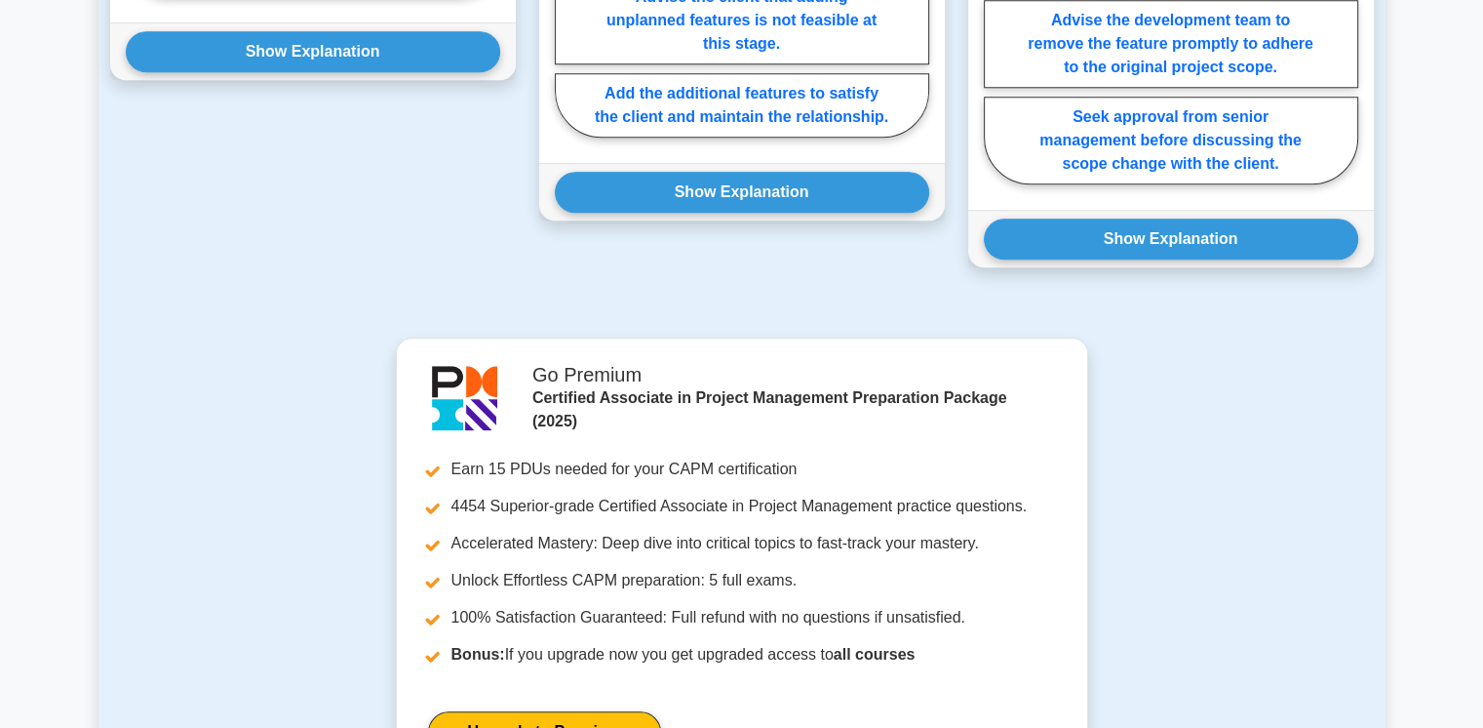
scroll to position [1225, 0]
